Goal: Transaction & Acquisition: Purchase product/service

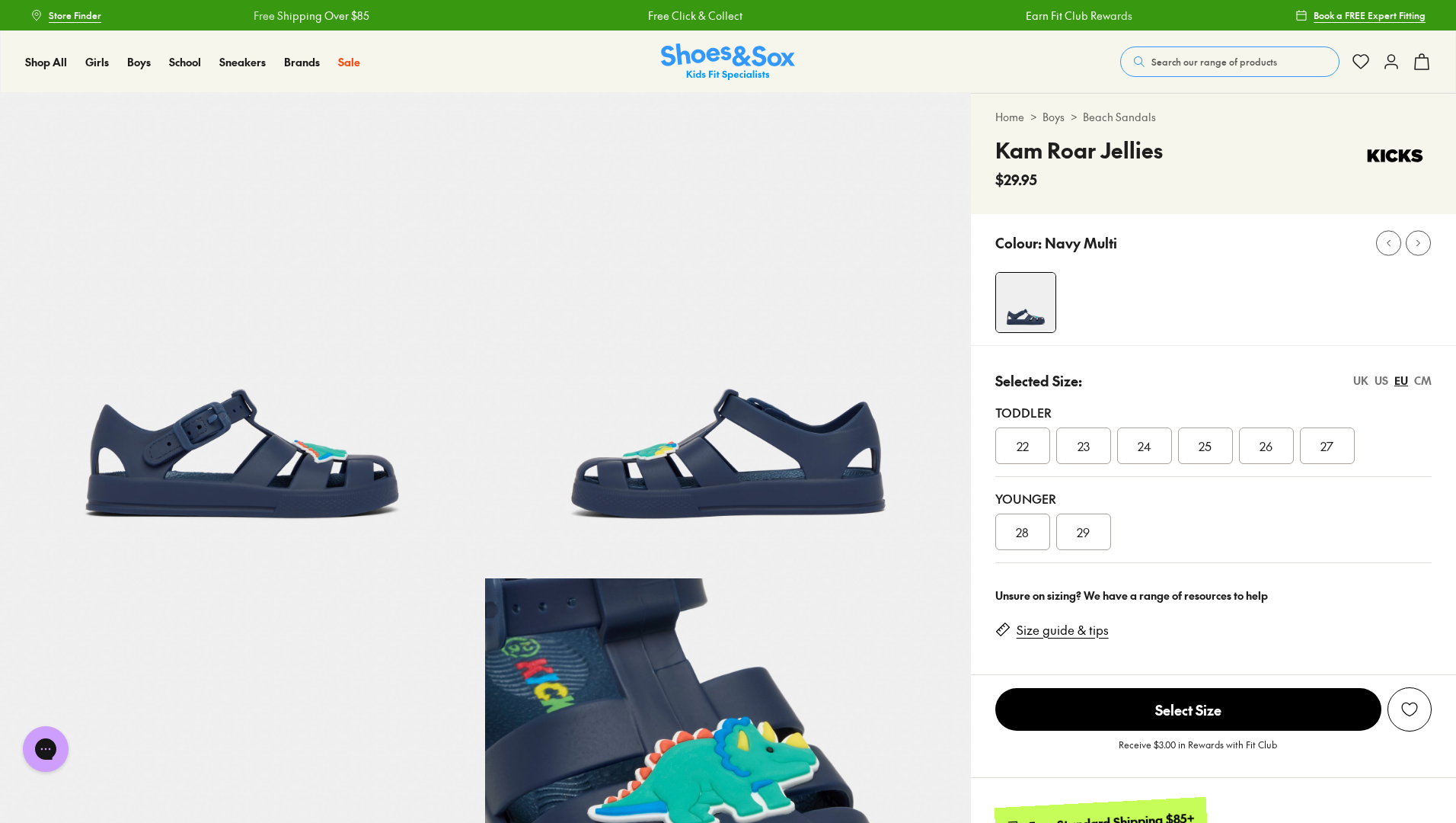
select select "*"
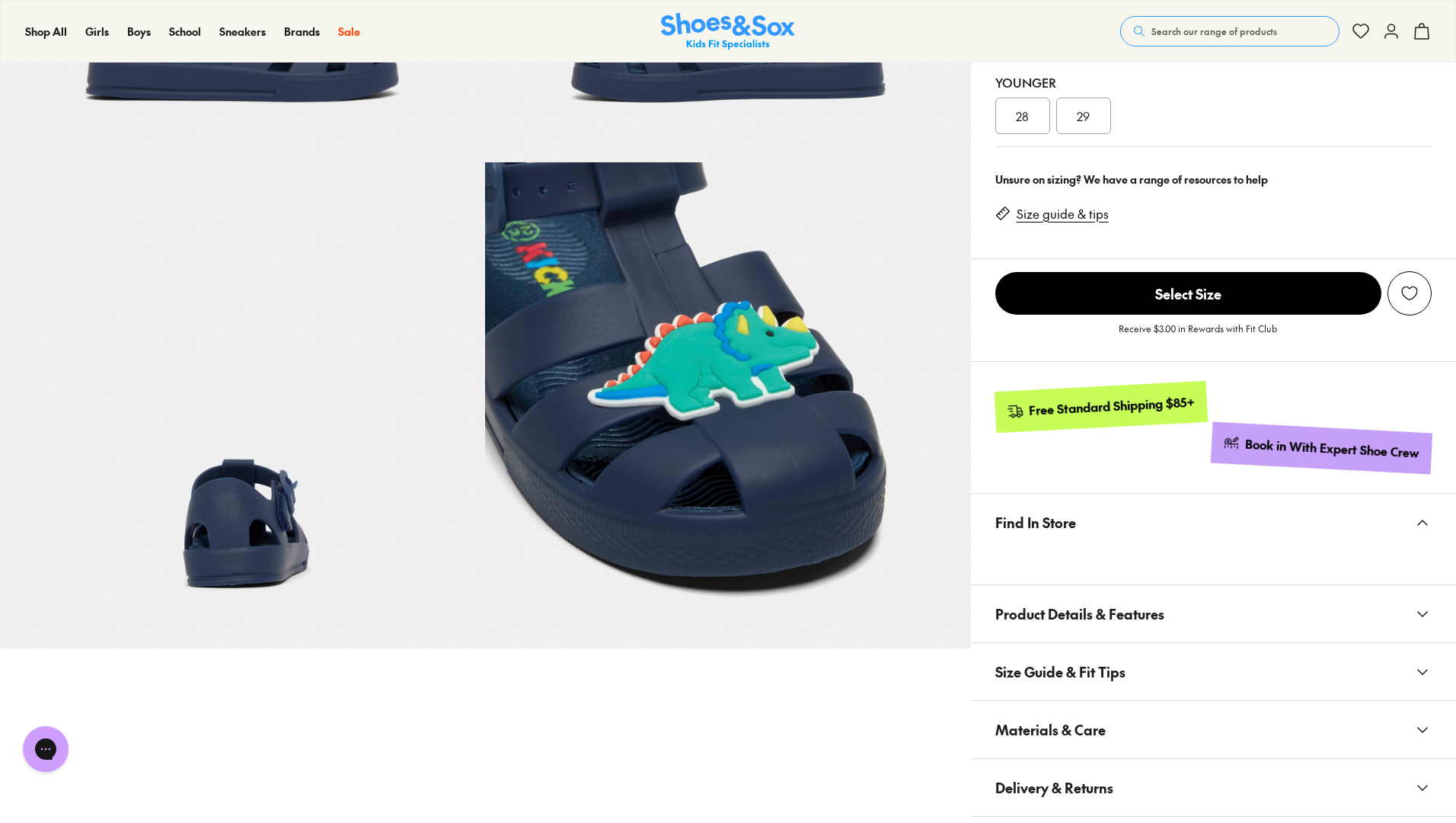
scroll to position [1566, 0]
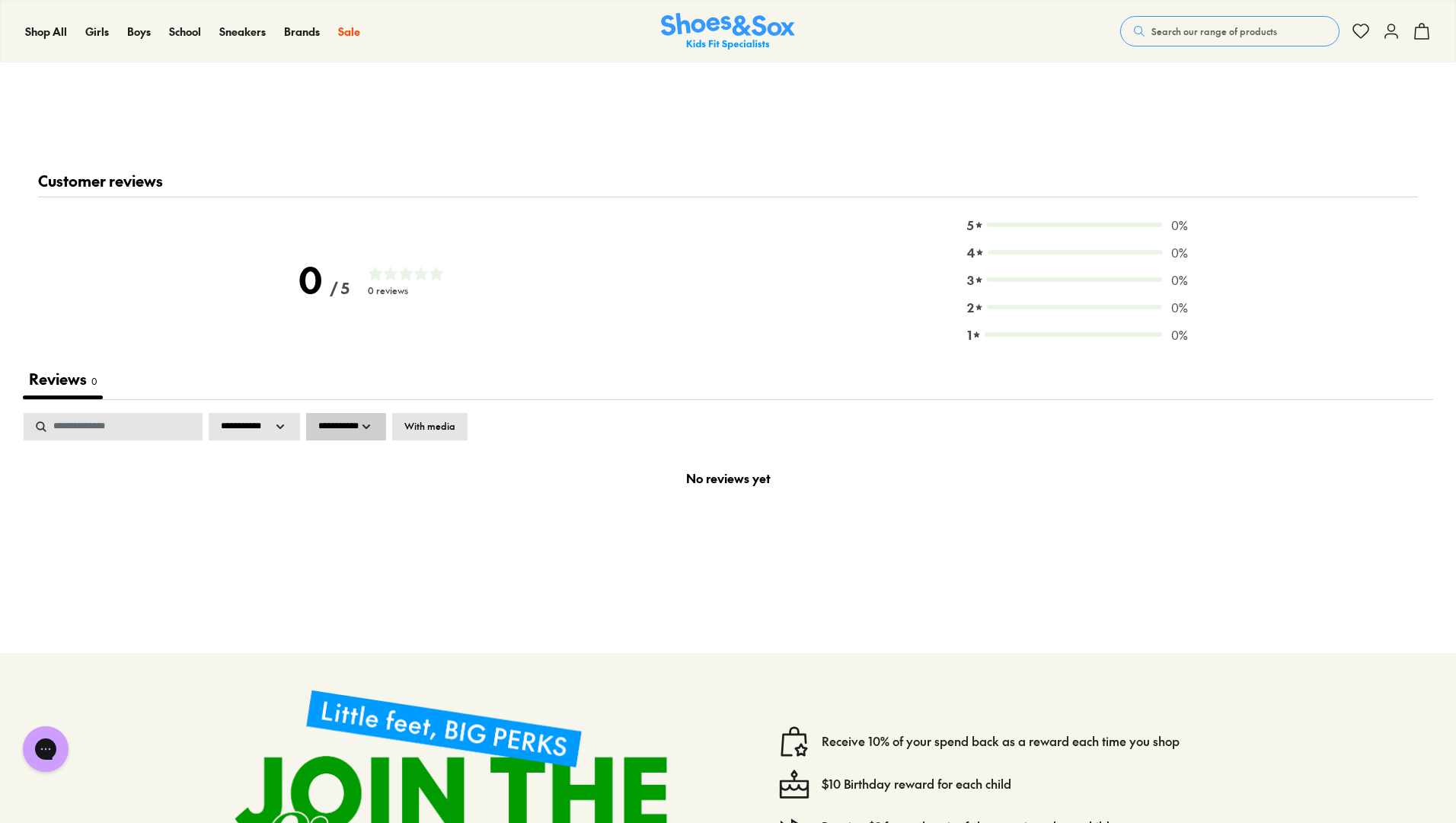
select select "*"
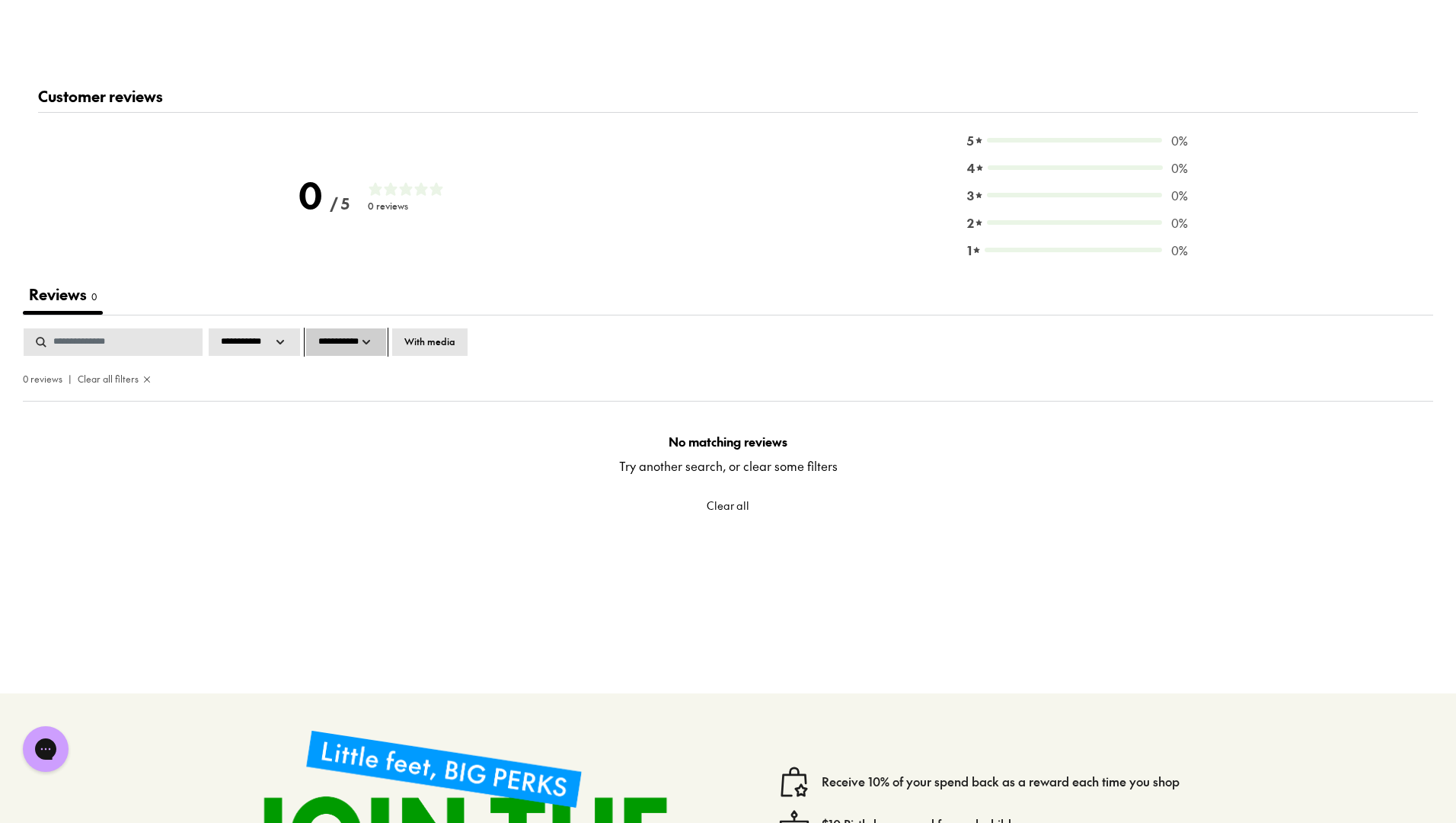
scroll to position [1981, 0]
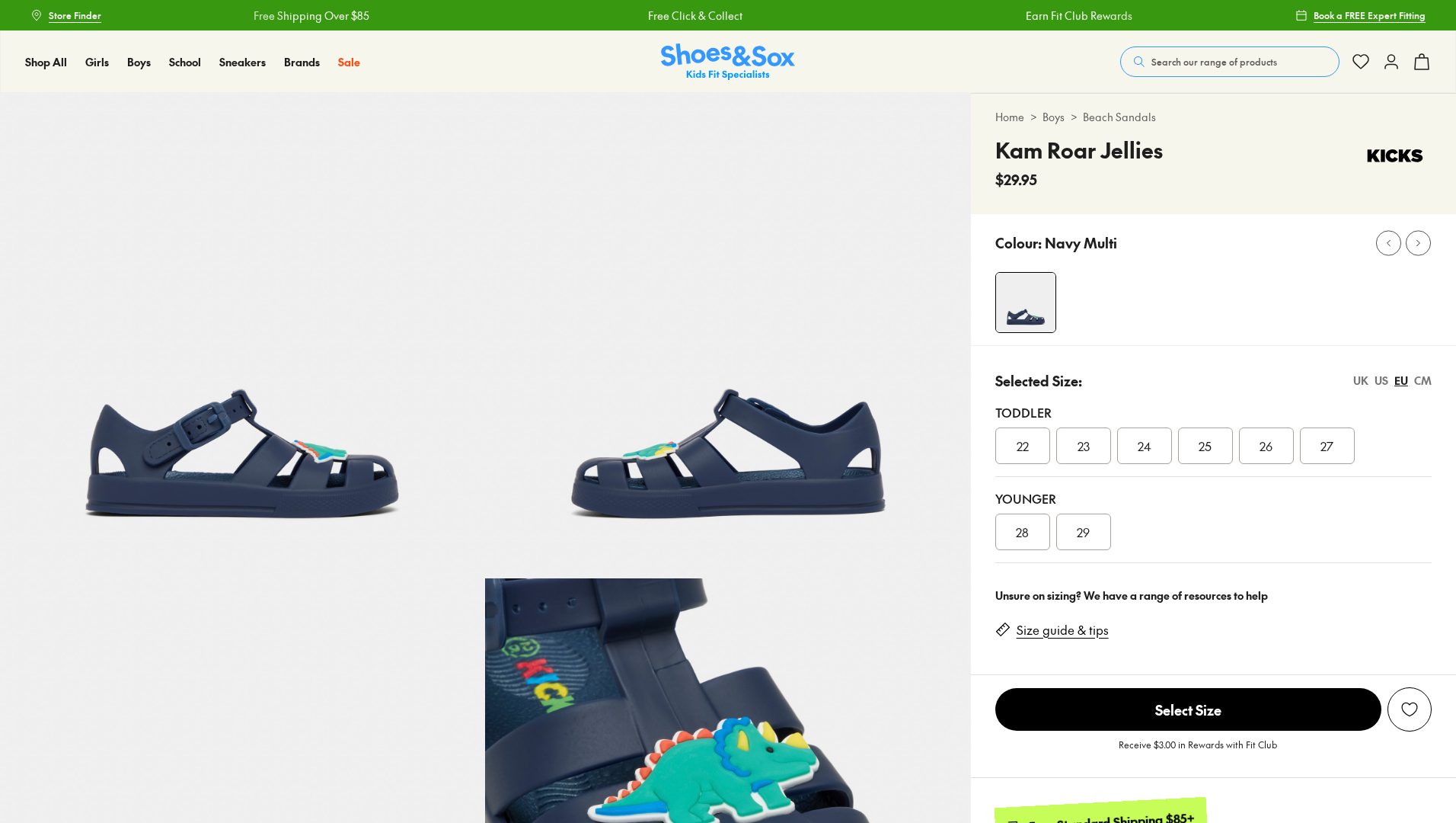
select select "*"
